Goal: Participate in discussion: Engage in conversation with other users on a specific topic

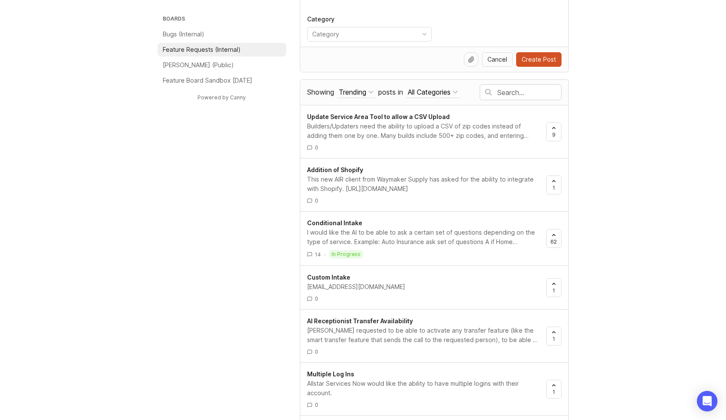
scroll to position [116, 0]
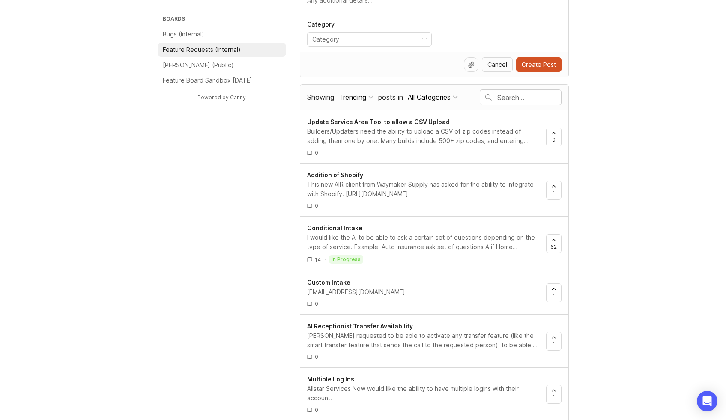
click at [494, 95] on div at bounding box center [488, 97] width 19 height 15
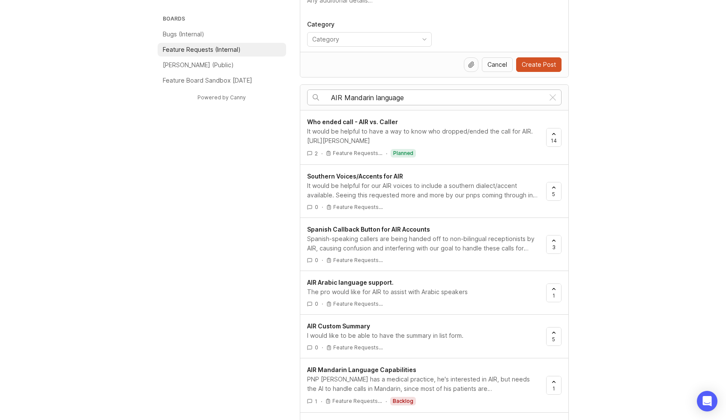
type input "AIR Mandarin language"
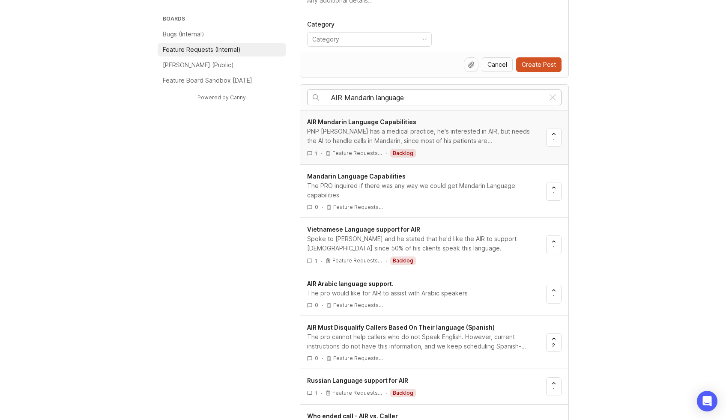
click at [382, 124] on span "AIR Mandarin Language Capabilities" at bounding box center [361, 121] width 109 height 7
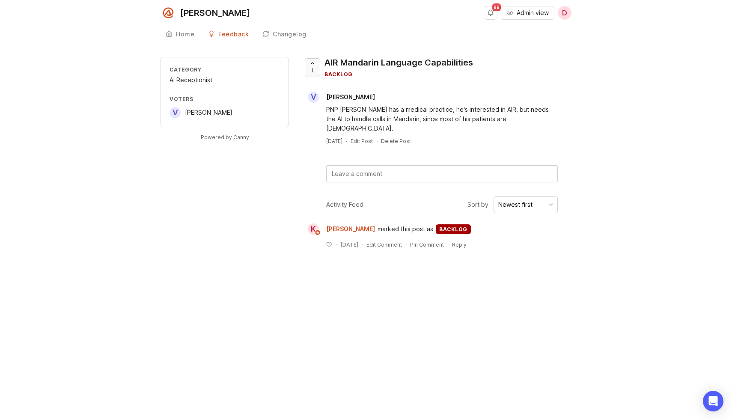
click at [313, 70] on span "1" at bounding box center [312, 70] width 3 height 7
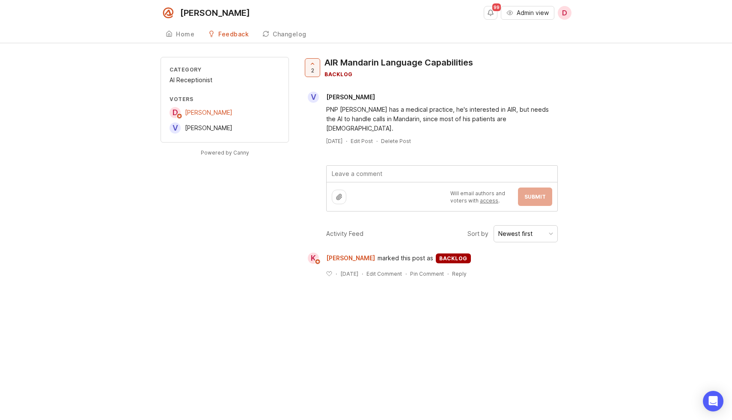
click at [346, 166] on textarea at bounding box center [442, 174] width 231 height 16
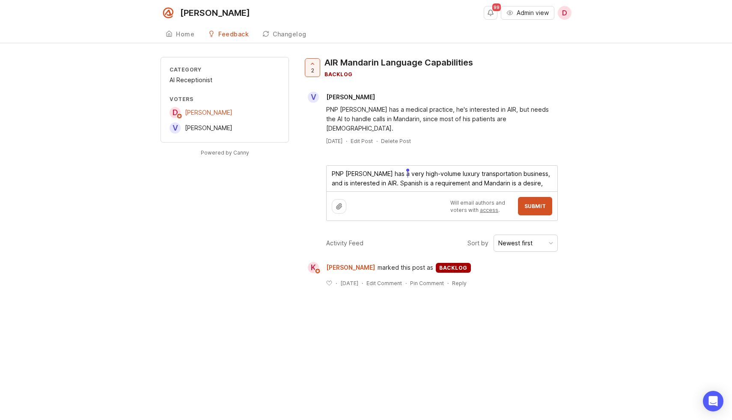
drag, startPoint x: 483, startPoint y: 173, endPoint x: 400, endPoint y: 173, distance: 83.1
click at [400, 173] on textarea "PNP [PERSON_NAME] has a very high-volume luxury transportation business, and is…" at bounding box center [442, 179] width 231 height 26
click at [426, 176] on textarea "PNP [PERSON_NAME] has a very high-volume luxury transportation business, and is…" at bounding box center [442, 179] width 231 height 26
click at [494, 175] on textarea "PNP [PERSON_NAME] has a very high-volume luxury transportation business, and is…" at bounding box center [442, 179] width 231 height 26
paste textarea "[URL][DOMAIN_NAME]"
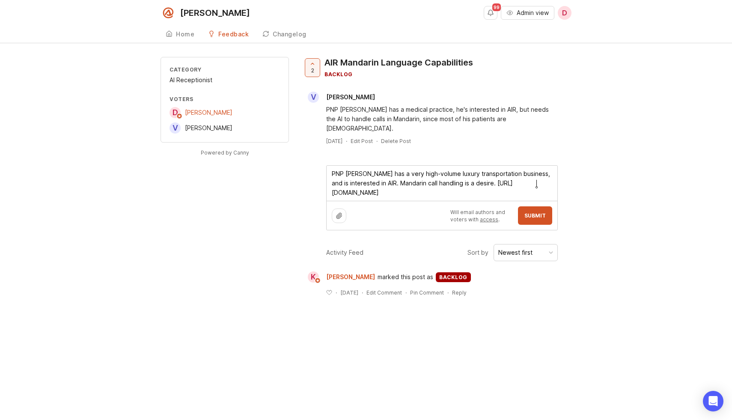
type textarea "PNP [PERSON_NAME] has a very high-volume luxury transportation business, and is…"
click at [522, 207] on button "Submit" at bounding box center [535, 215] width 34 height 18
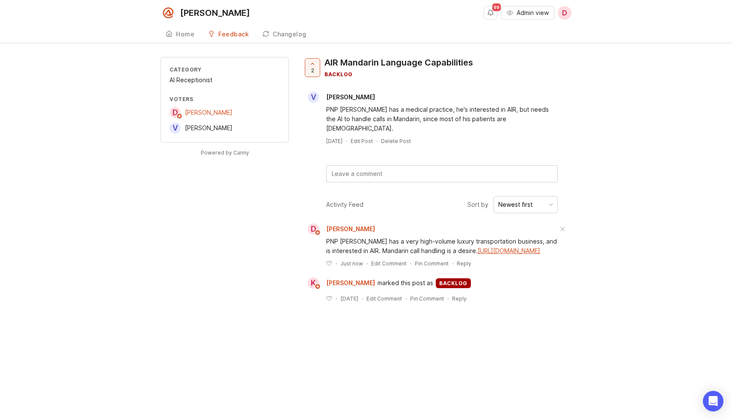
click at [79, 152] on div "Category AI Receptionist Voters D [PERSON_NAME] V [PERSON_NAME] Powered by Cann…" at bounding box center [366, 186] width 732 height 259
